Goal: Information Seeking & Learning: Check status

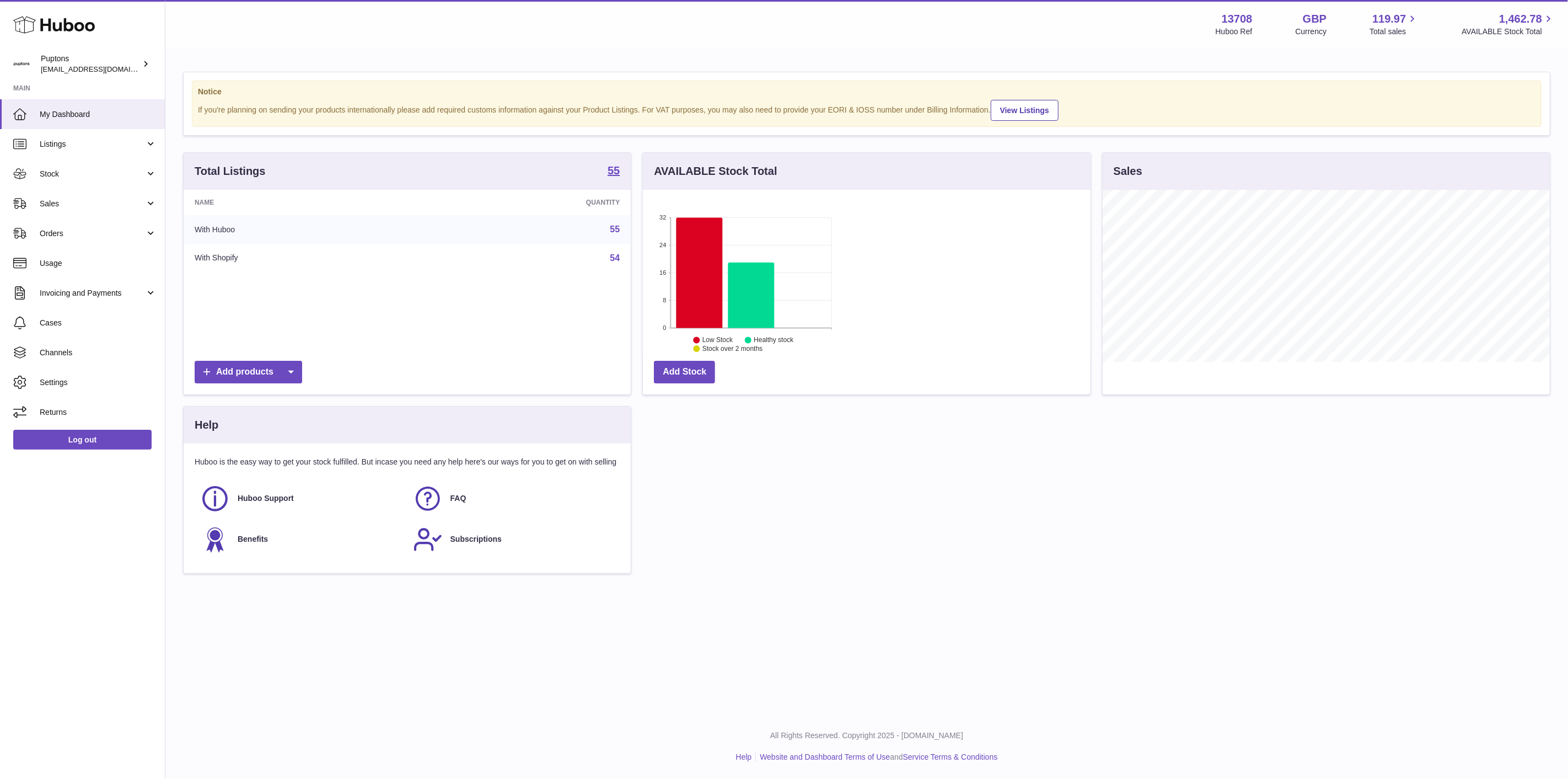
scroll to position [172, 447]
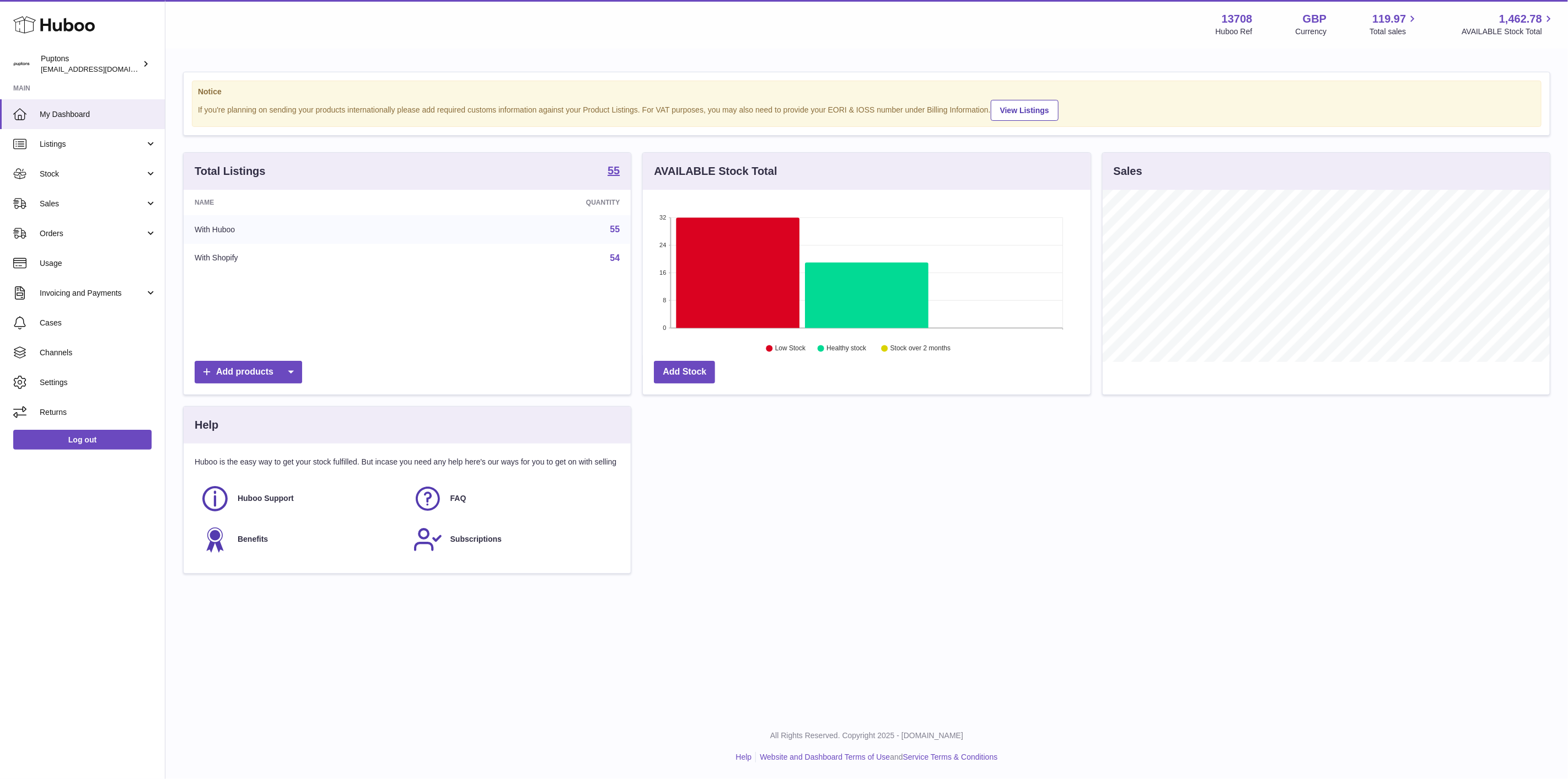
drag, startPoint x: 86, startPoint y: 200, endPoint x: 87, endPoint y: 214, distance: 14.0
click at [86, 200] on span "Sales" at bounding box center [92, 204] width 106 height 10
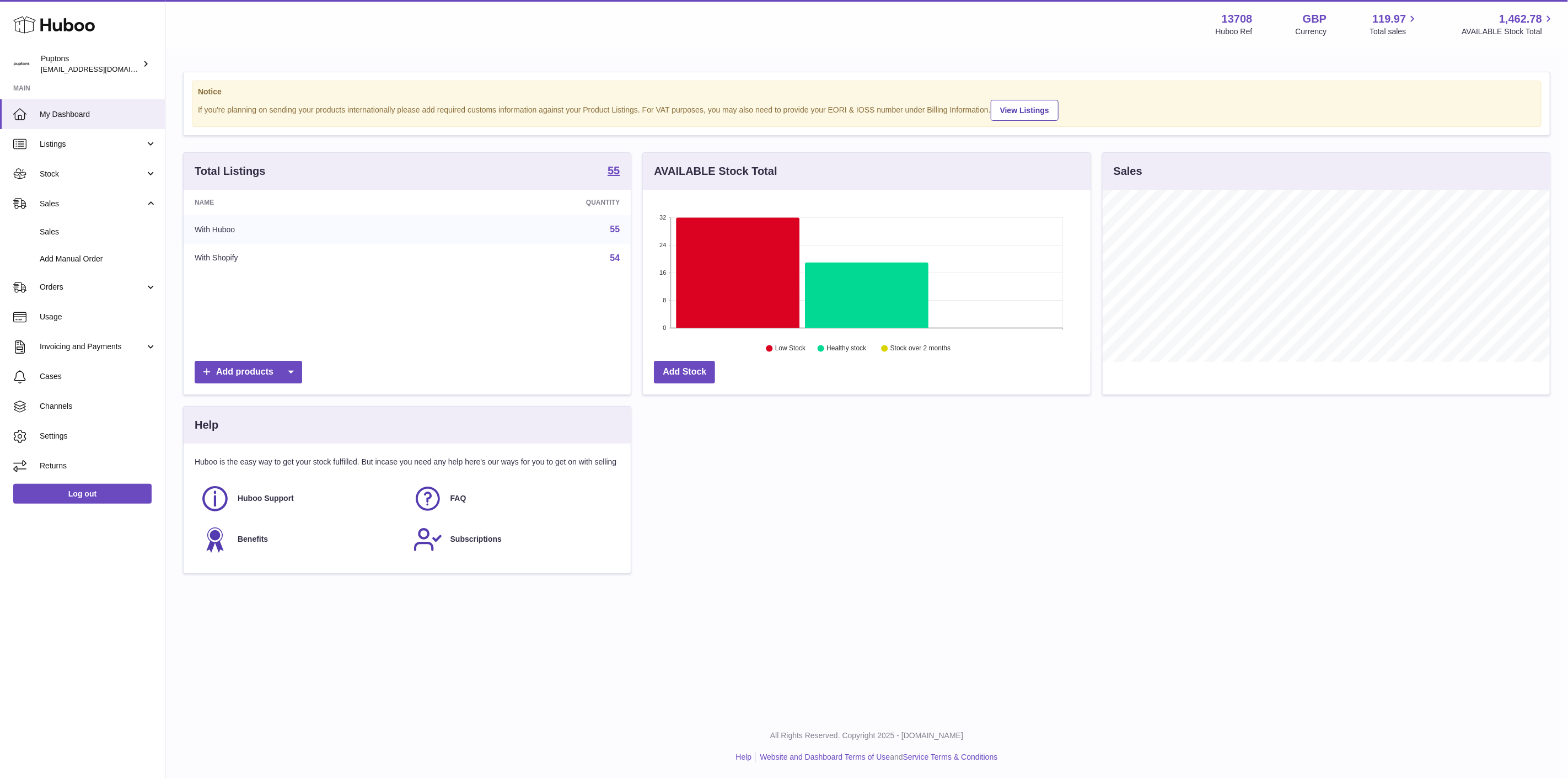
click at [81, 227] on span "Sales" at bounding box center [98, 232] width 117 height 10
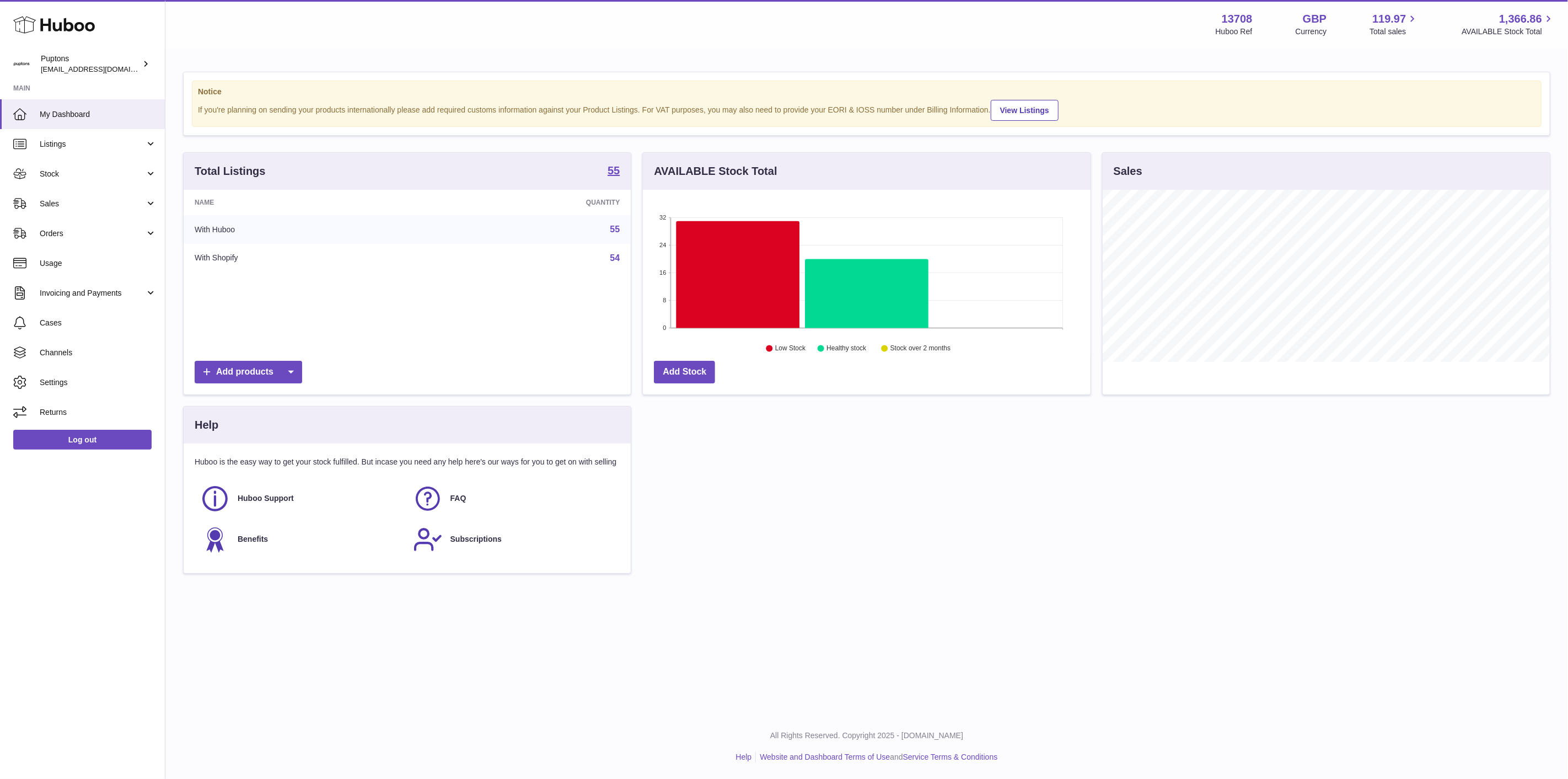
scroll to position [172, 447]
click at [108, 206] on span "Sales" at bounding box center [92, 204] width 106 height 10
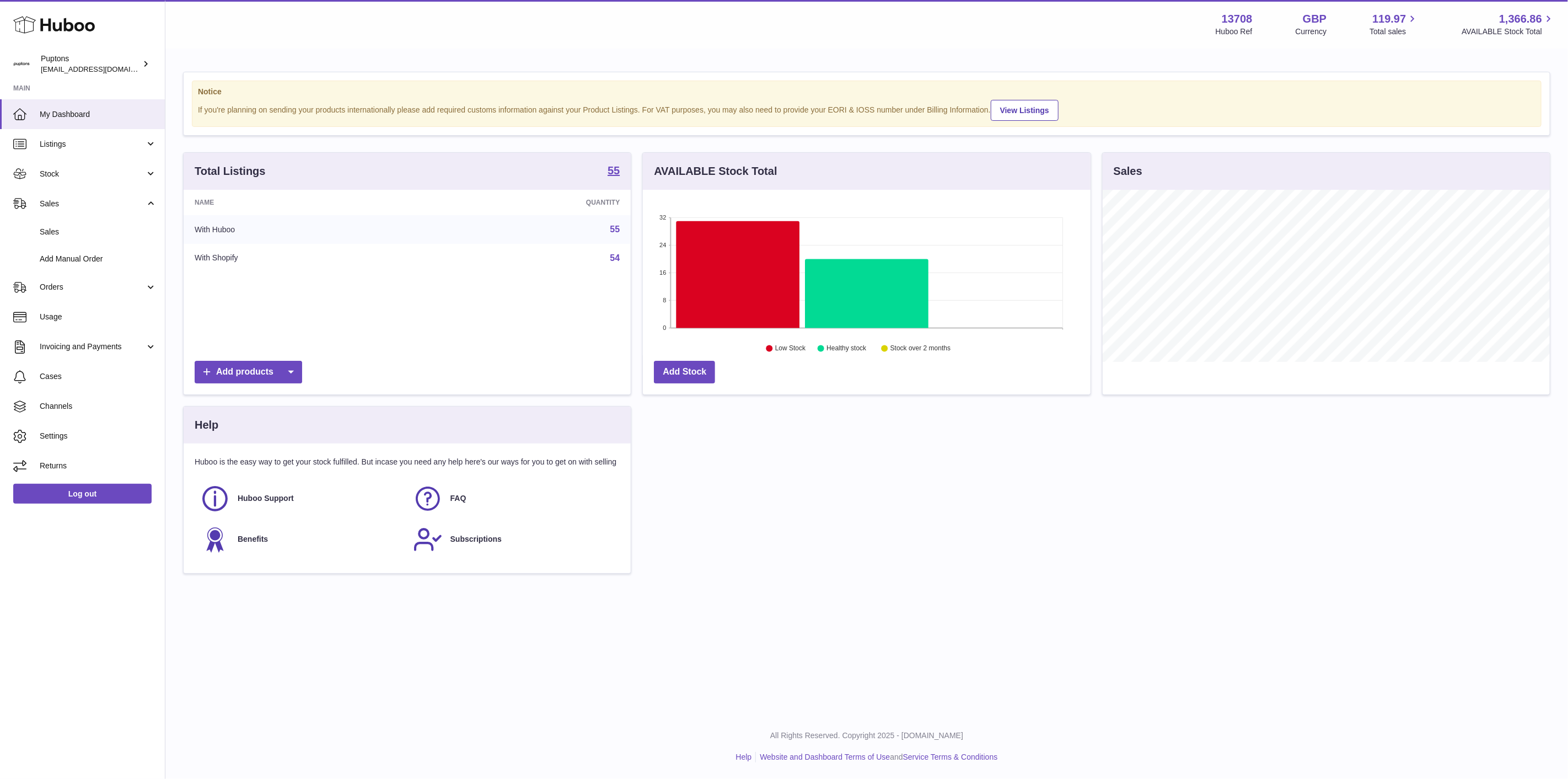
click at [108, 239] on link "Sales" at bounding box center [82, 232] width 165 height 27
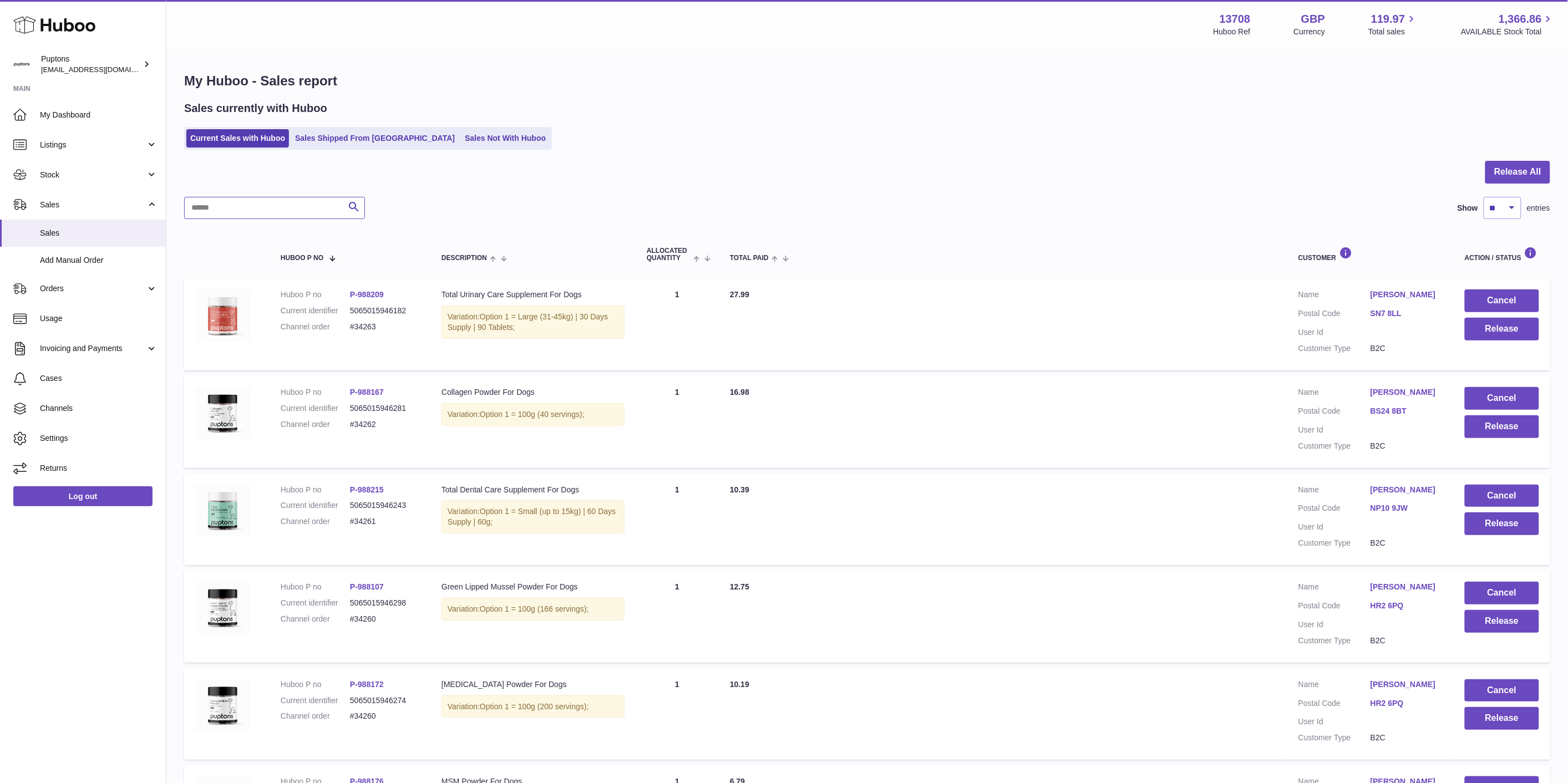
click at [230, 213] on input "text" at bounding box center [274, 208] width 181 height 22
paste input "*****"
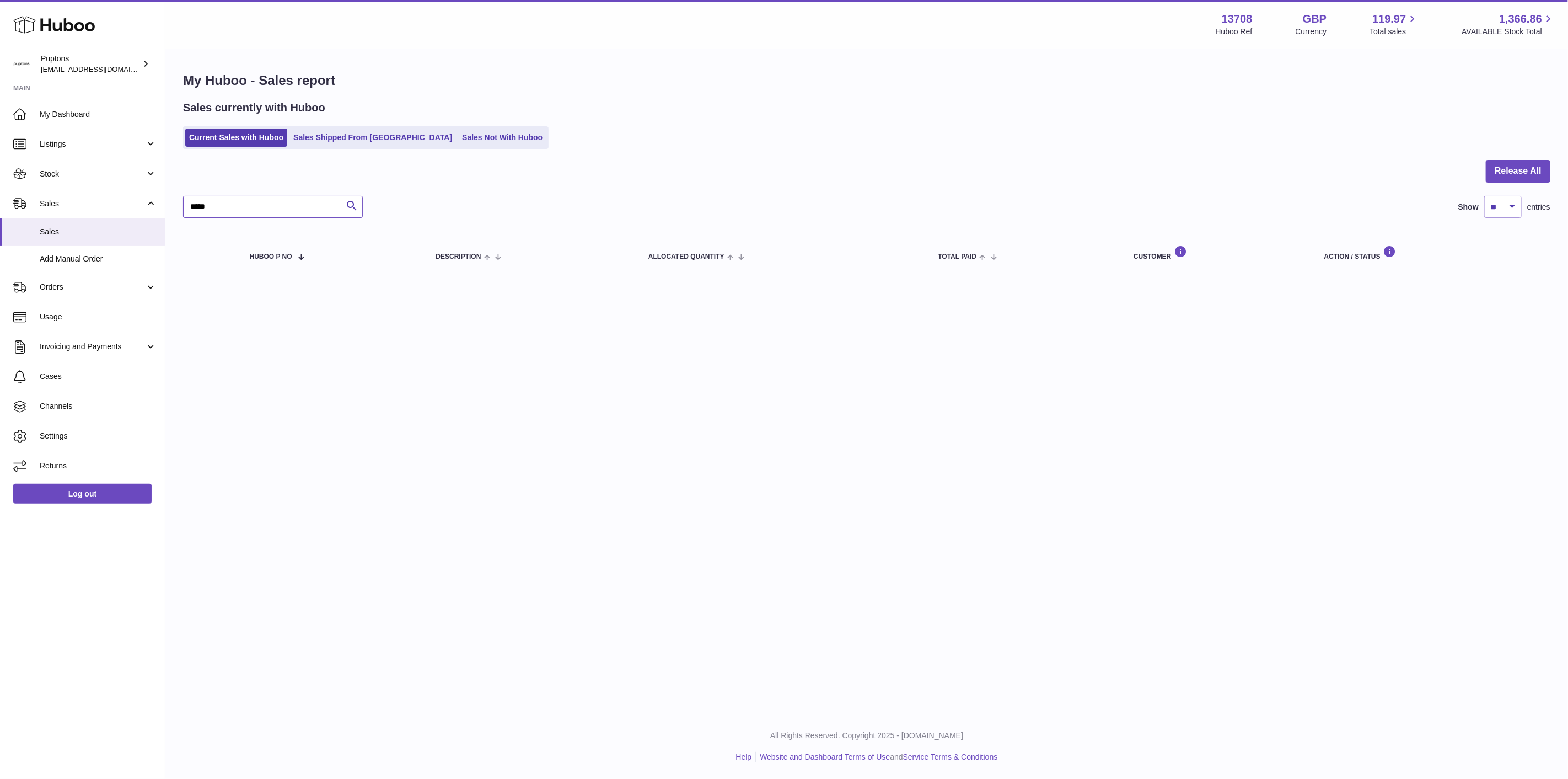
type input "*****"
click at [466, 146] on link "Sales Not With Huboo" at bounding box center [502, 137] width 88 height 18
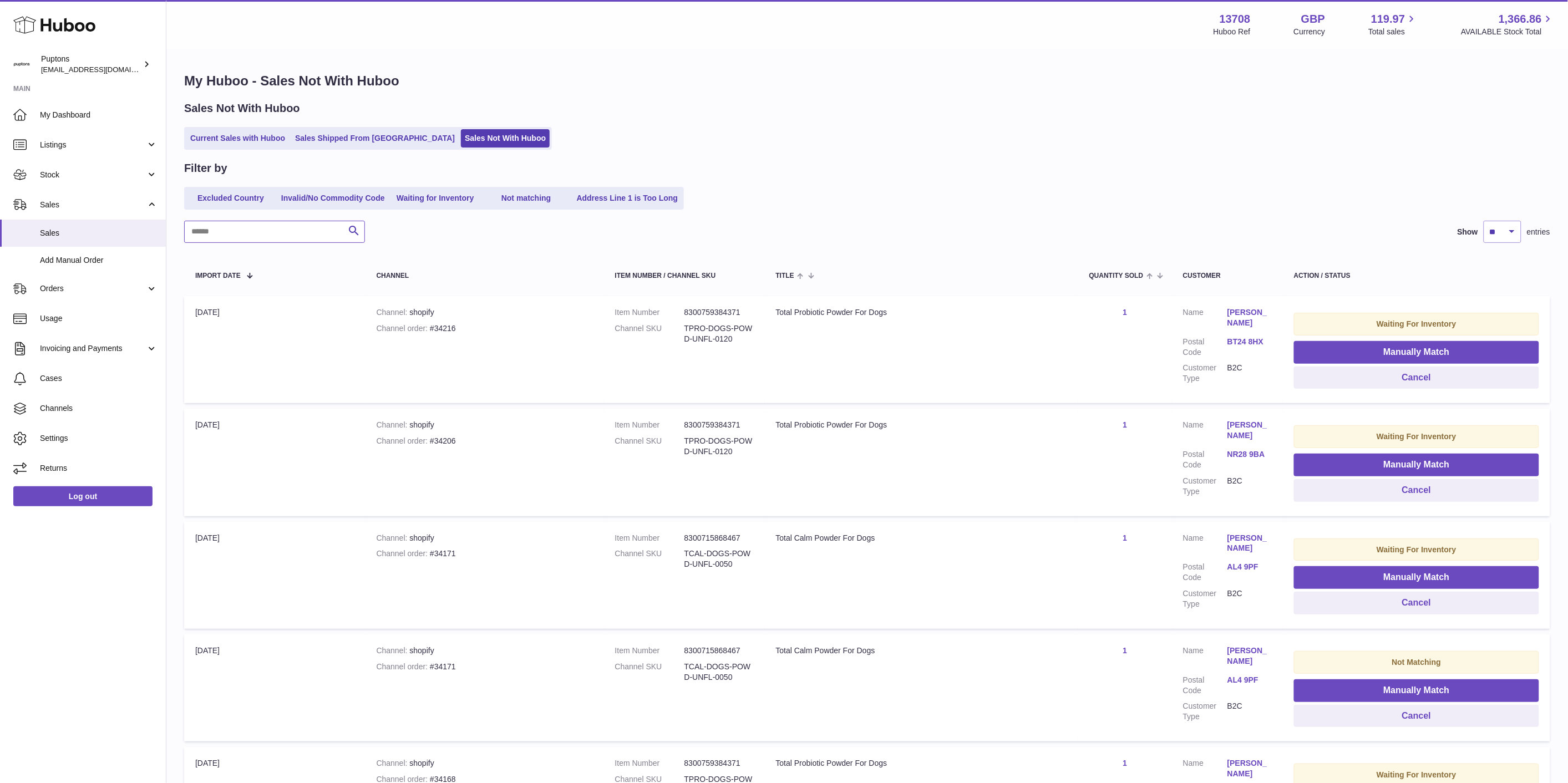
click at [269, 227] on input "text" at bounding box center [274, 232] width 181 height 22
paste input "*****"
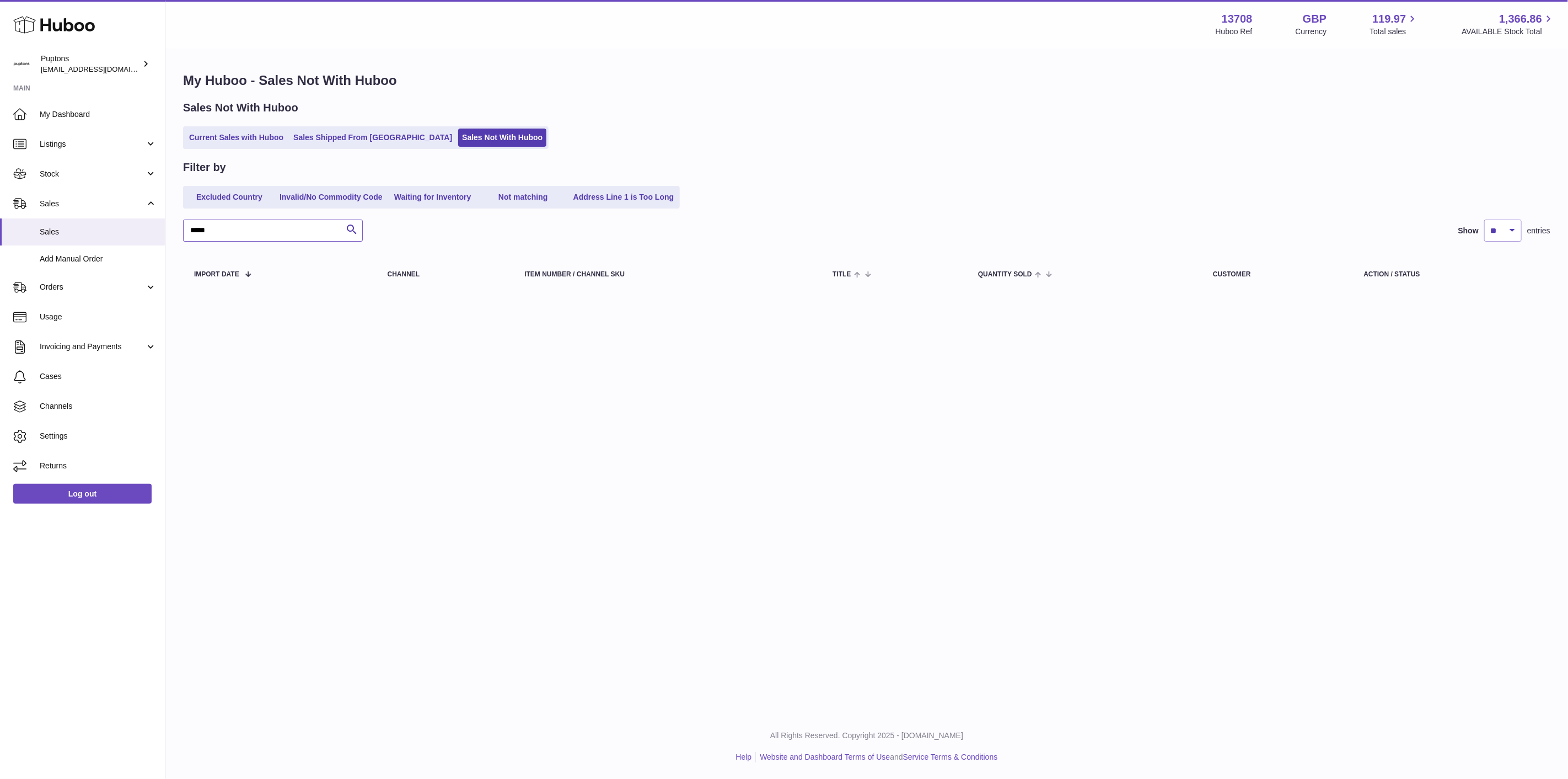
type input "*****"
click at [181, 228] on div "My Huboo - Sales Not With Huboo Sales Not With Huboo Current Sales with Huboo S…" at bounding box center [867, 183] width 1402 height 267
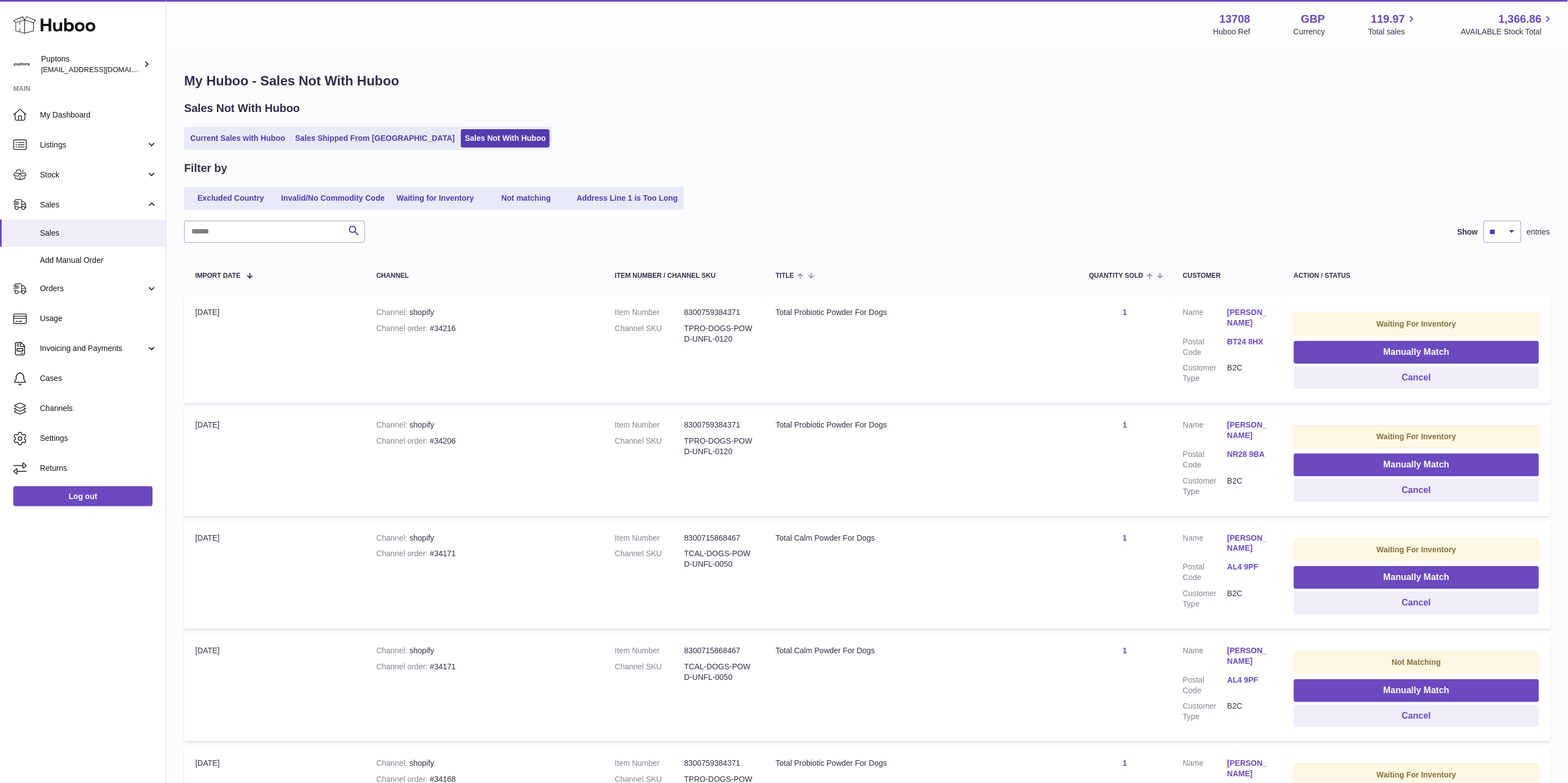
click at [213, 143] on link "Current Sales with Huboo" at bounding box center [238, 138] width 103 height 19
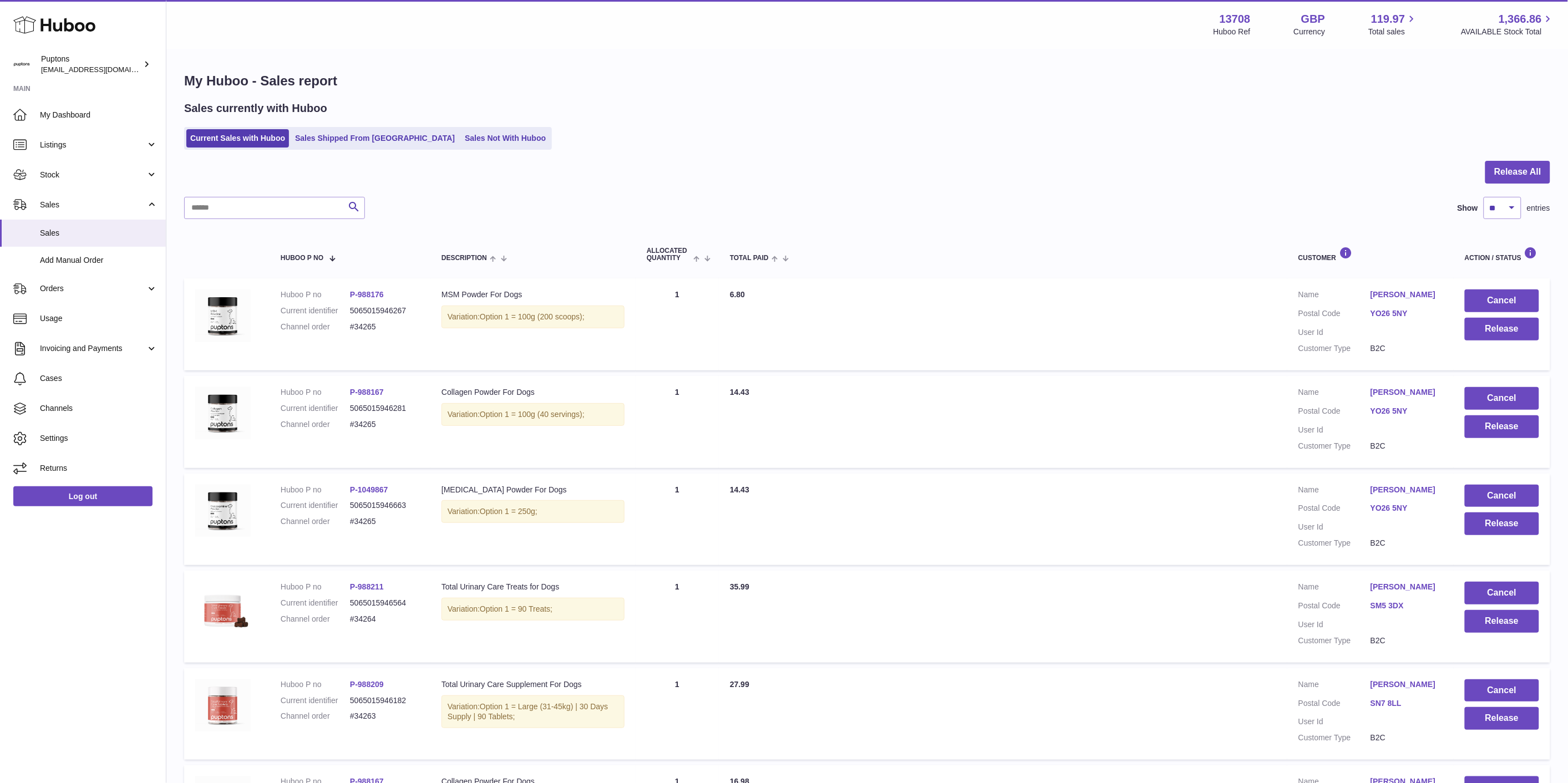
click at [895, 252] on th "Total paid" at bounding box center [1002, 254] width 568 height 37
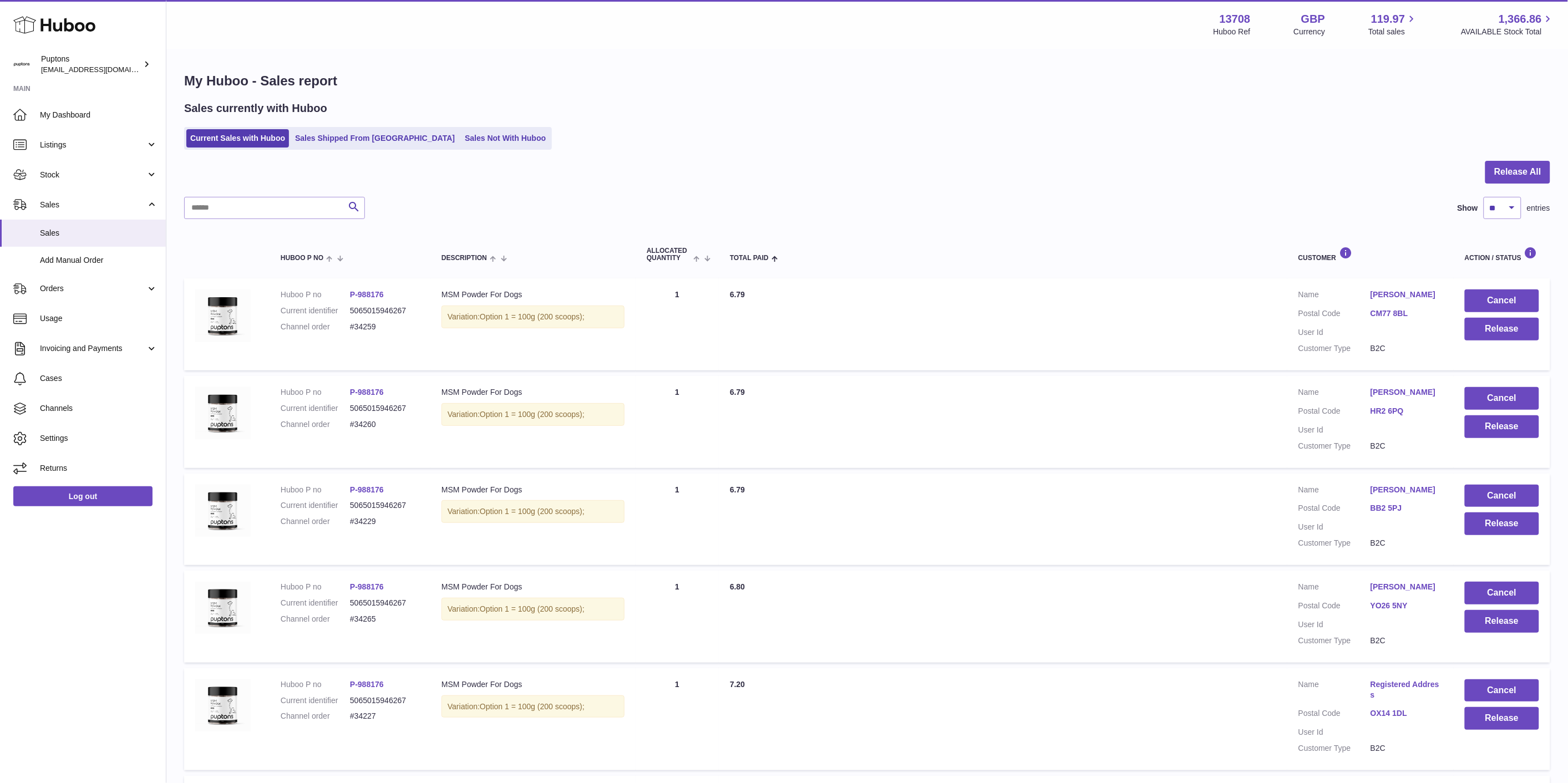
click at [57, 67] on span "[EMAIL_ADDRESS][DOMAIN_NAME]" at bounding box center [102, 69] width 122 height 9
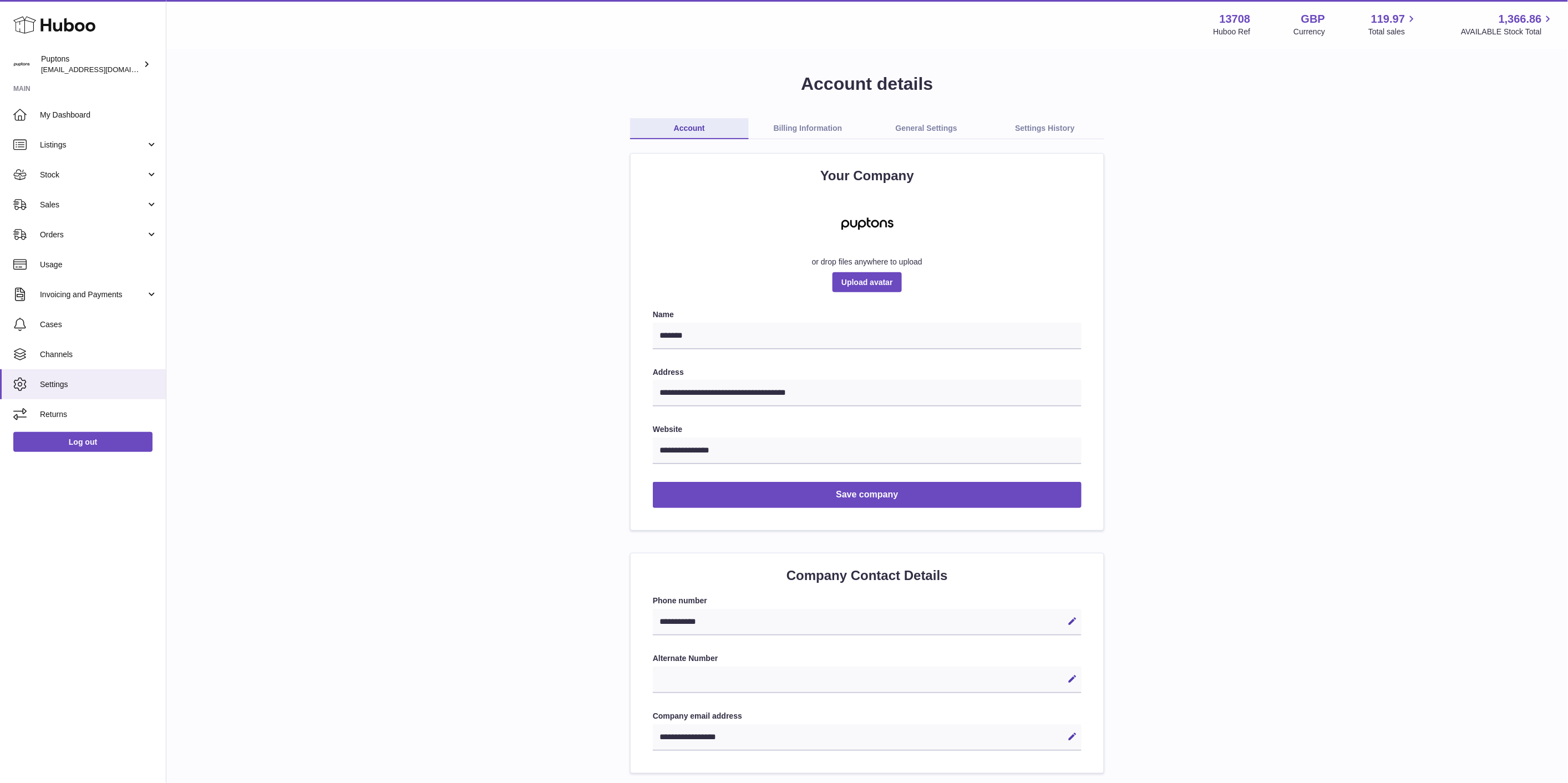
click at [73, 184] on link "Stock" at bounding box center [82, 175] width 166 height 30
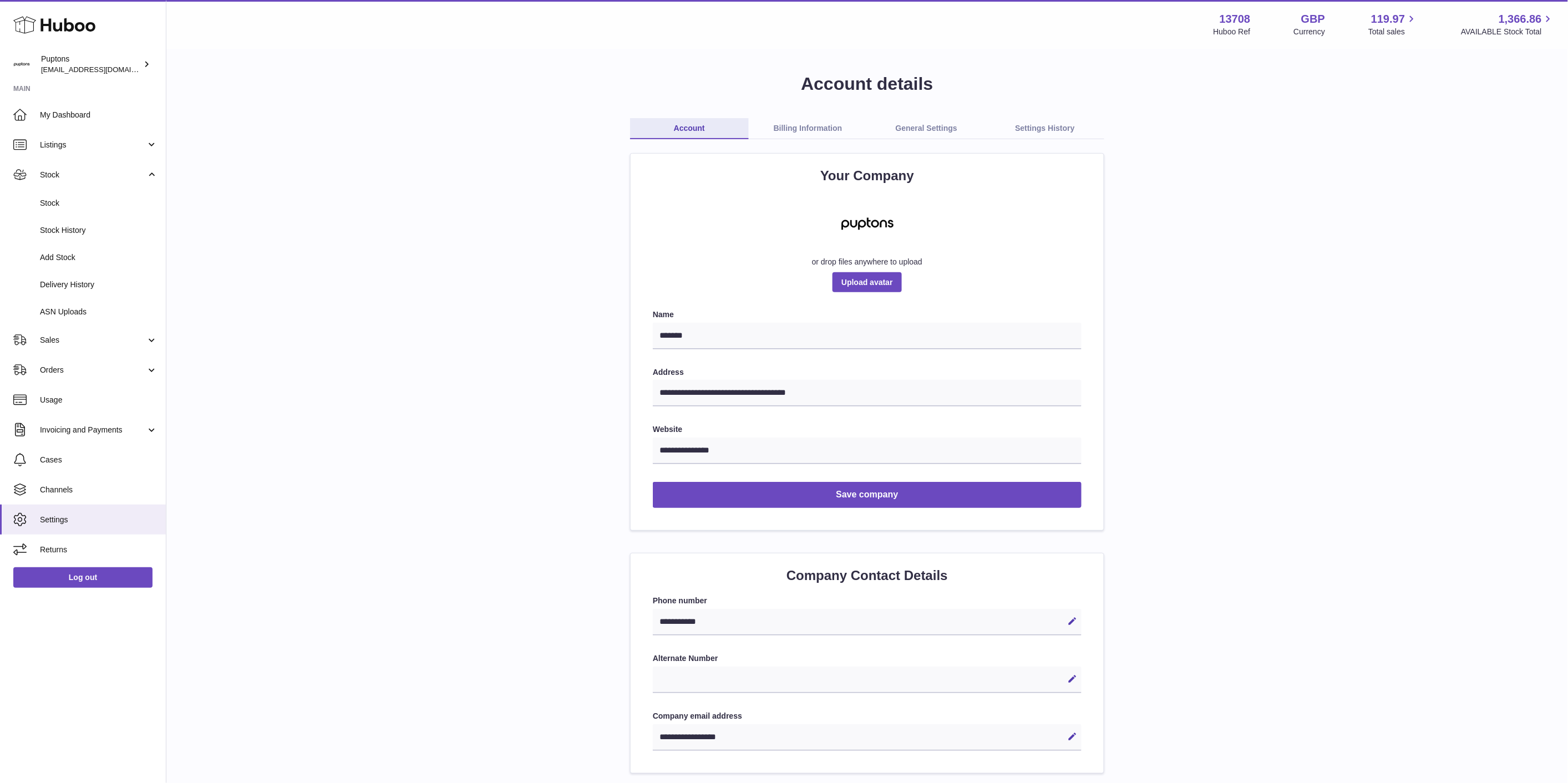
click at [65, 181] on link "Stock" at bounding box center [82, 175] width 166 height 30
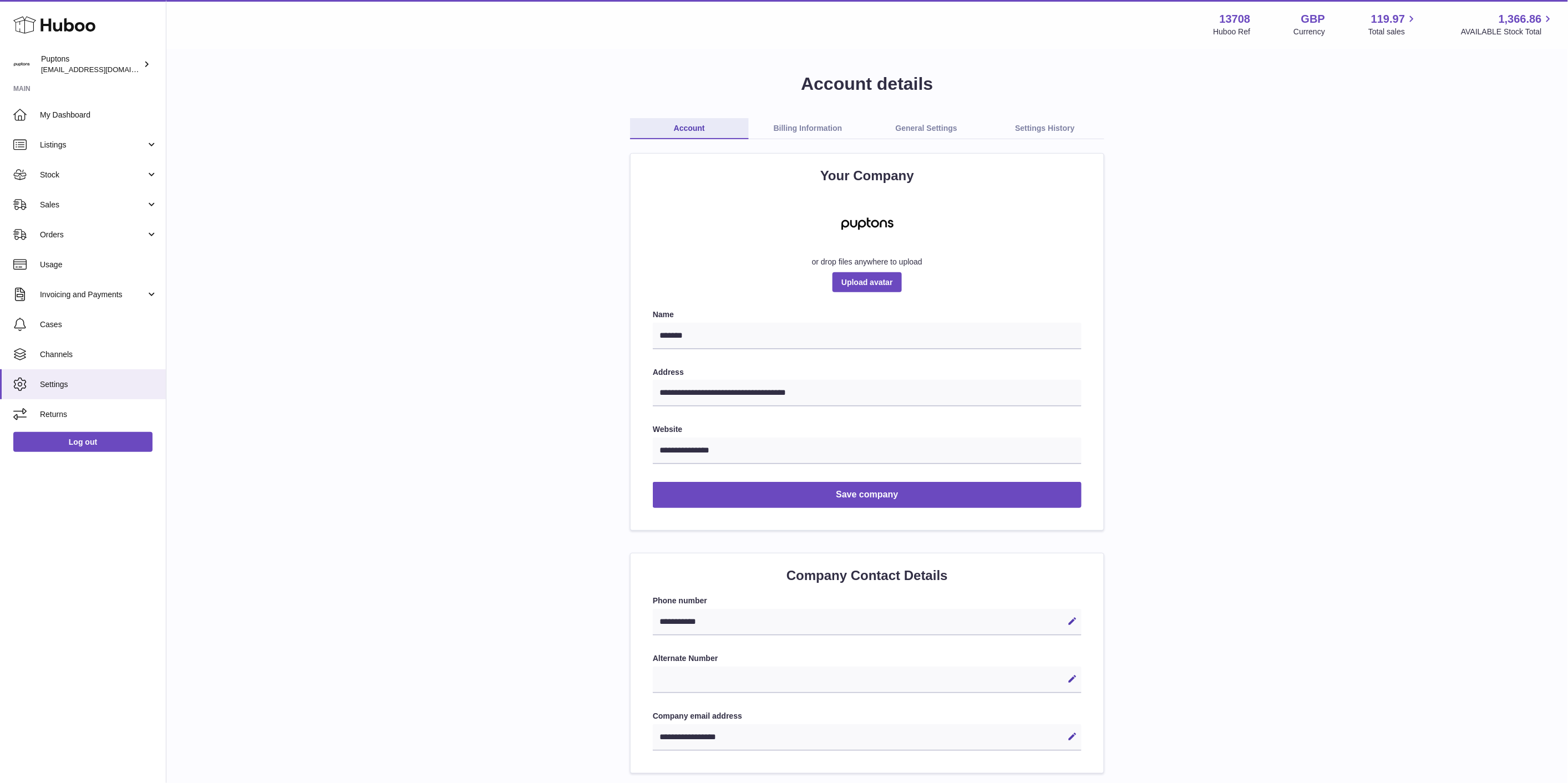
click at [62, 220] on link "Orders" at bounding box center [82, 235] width 166 height 30
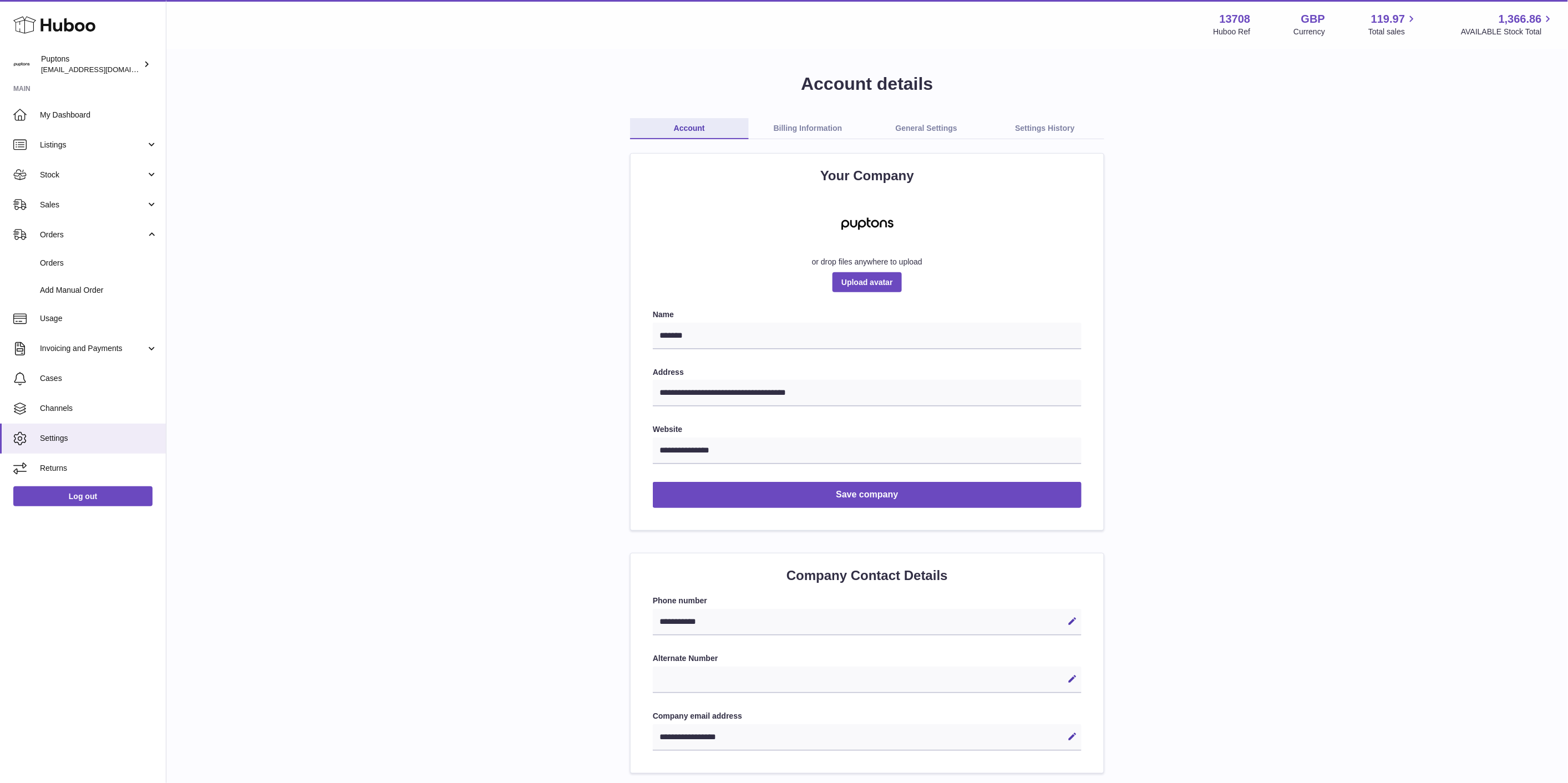
click at [56, 212] on link "Sales" at bounding box center [82, 204] width 166 height 30
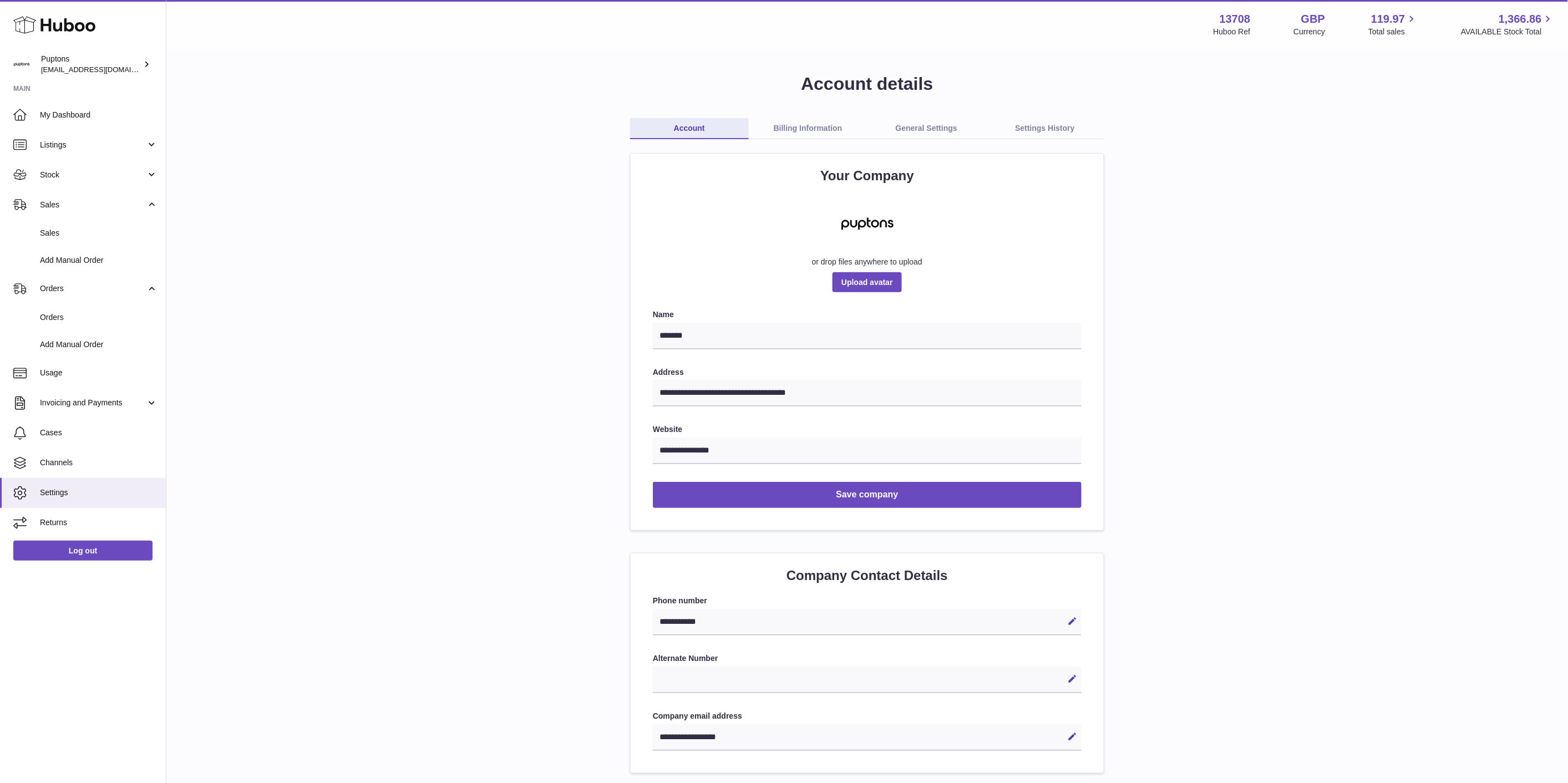
click at [62, 234] on span "Sales" at bounding box center [99, 233] width 117 height 10
